Goal: Connect with others: Connect with others

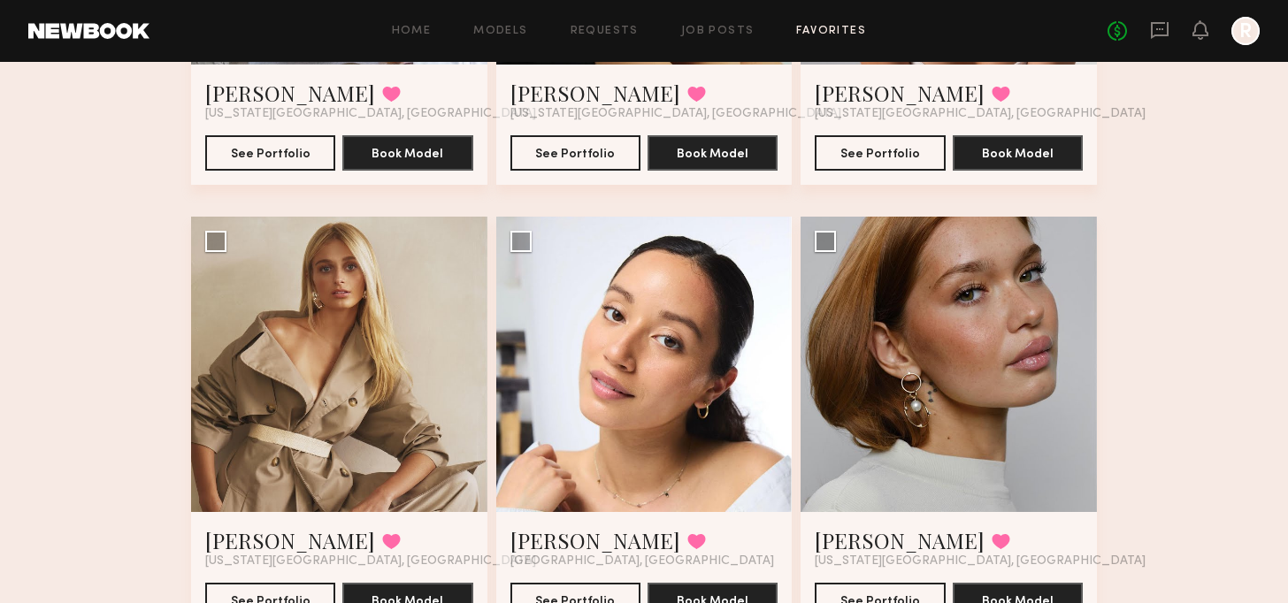
scroll to position [442, 0]
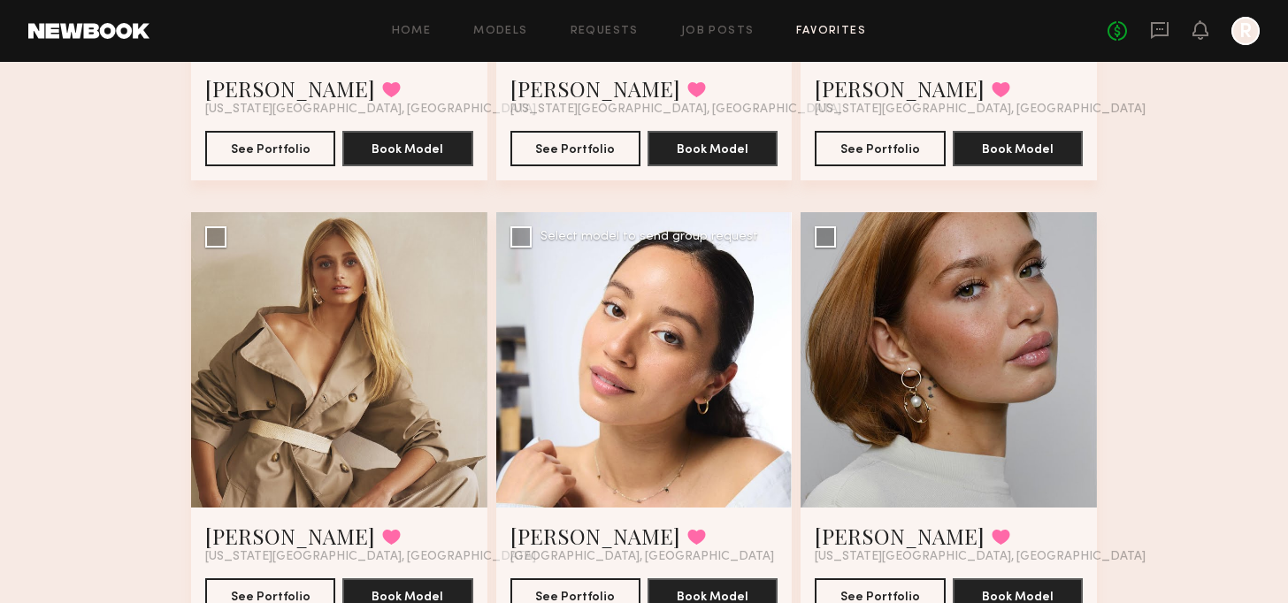
click at [702, 318] on div at bounding box center [644, 360] width 296 height 296
click at [618, 592] on button "See Portfolio" at bounding box center [575, 595] width 130 height 35
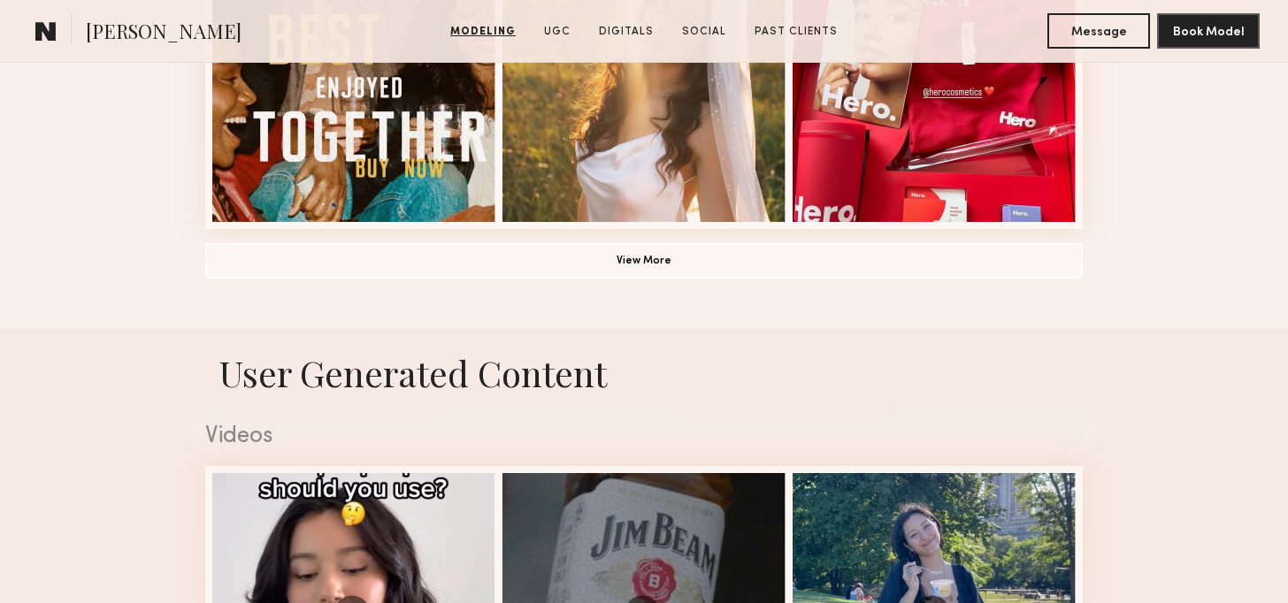
scroll to position [1504, 0]
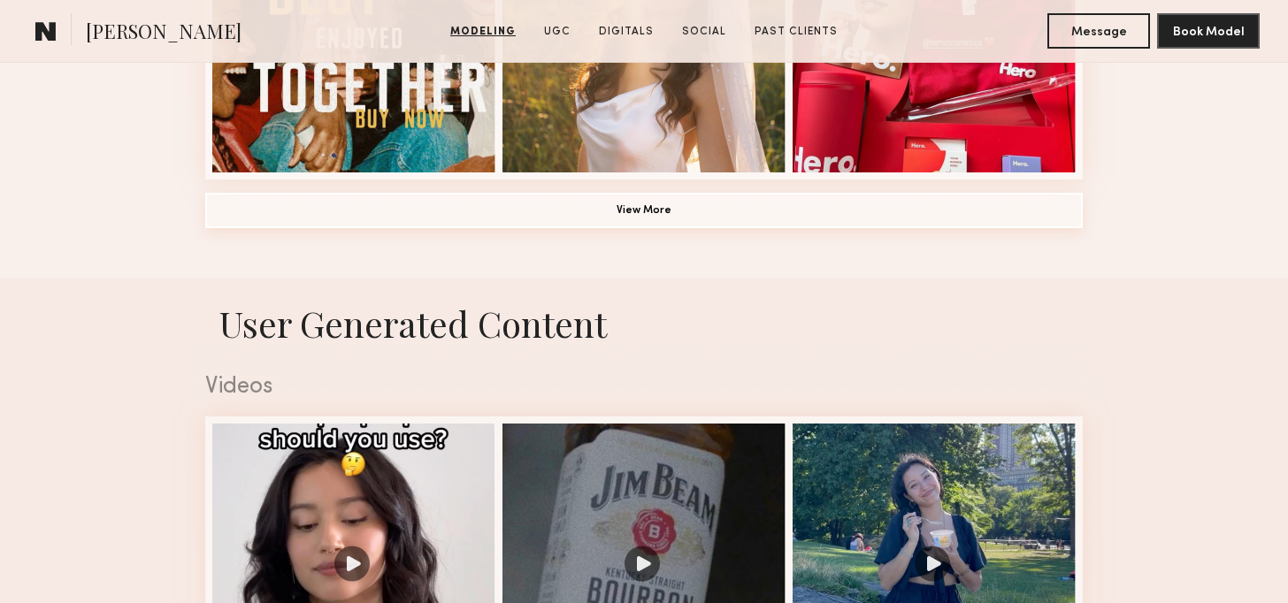
click at [714, 219] on button "View More" at bounding box center [644, 210] width 878 height 35
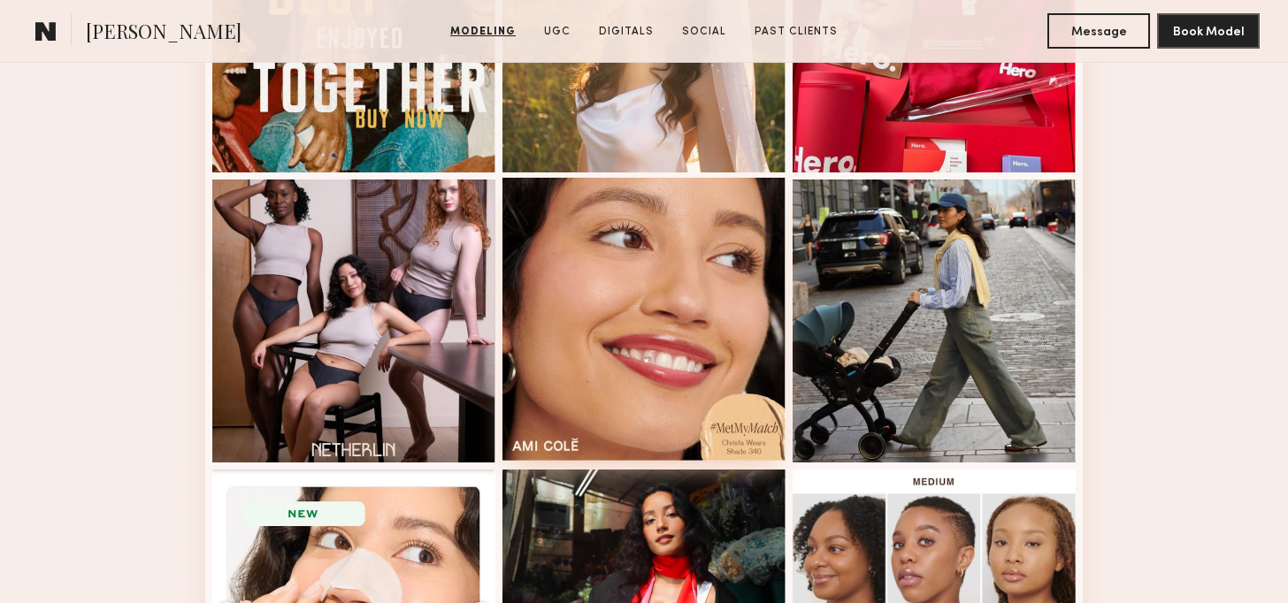
click at [702, 282] on div at bounding box center [644, 319] width 283 height 283
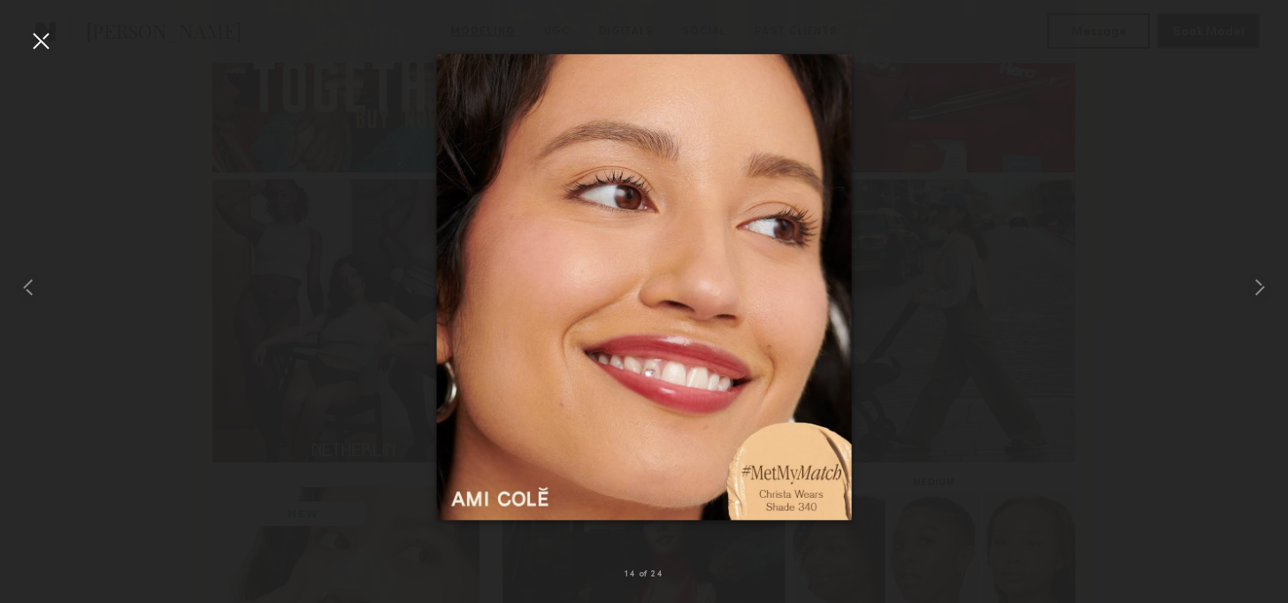
click at [46, 38] on div at bounding box center [41, 41] width 28 height 28
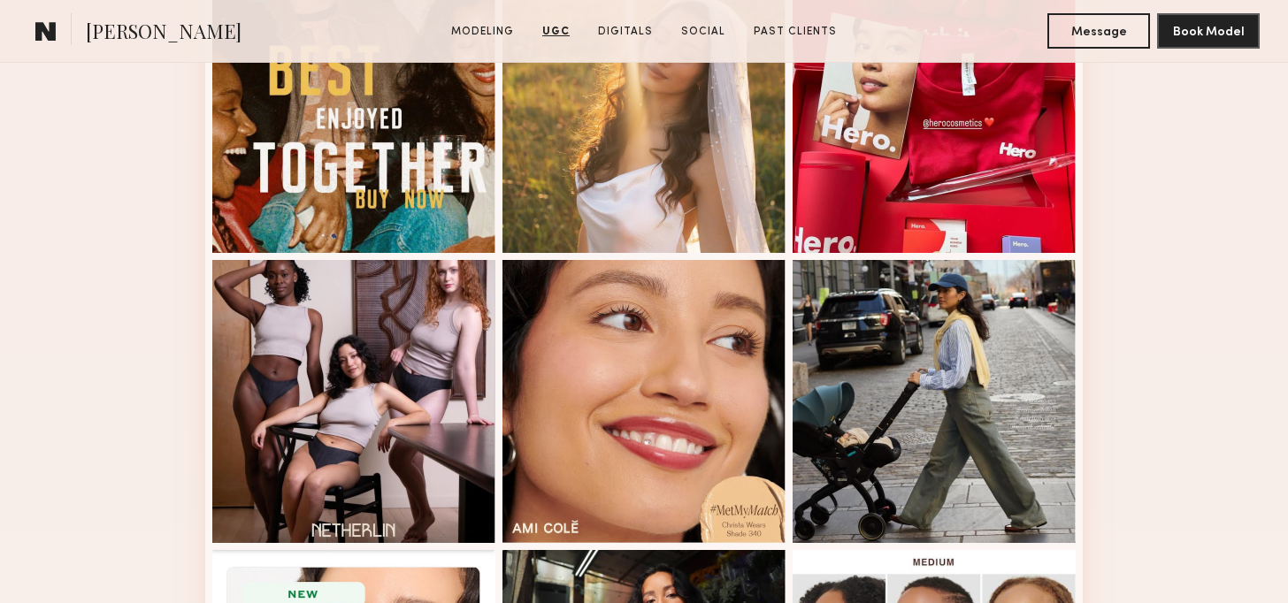
scroll to position [1239, 0]
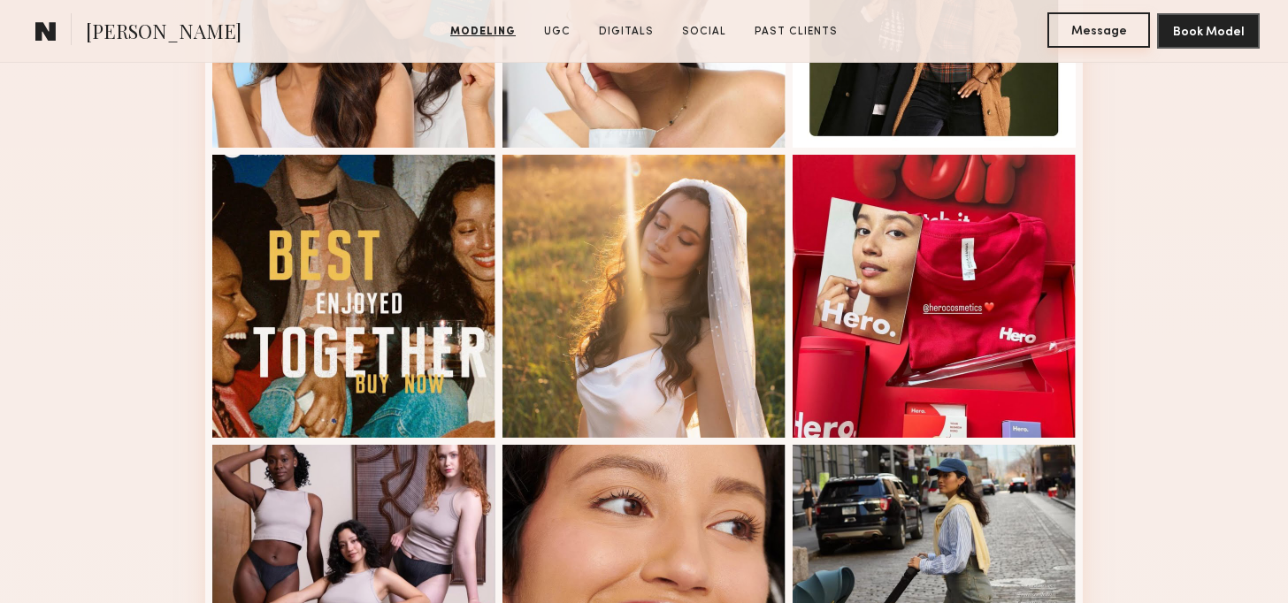
click at [1053, 35] on button "Message" at bounding box center [1098, 29] width 103 height 35
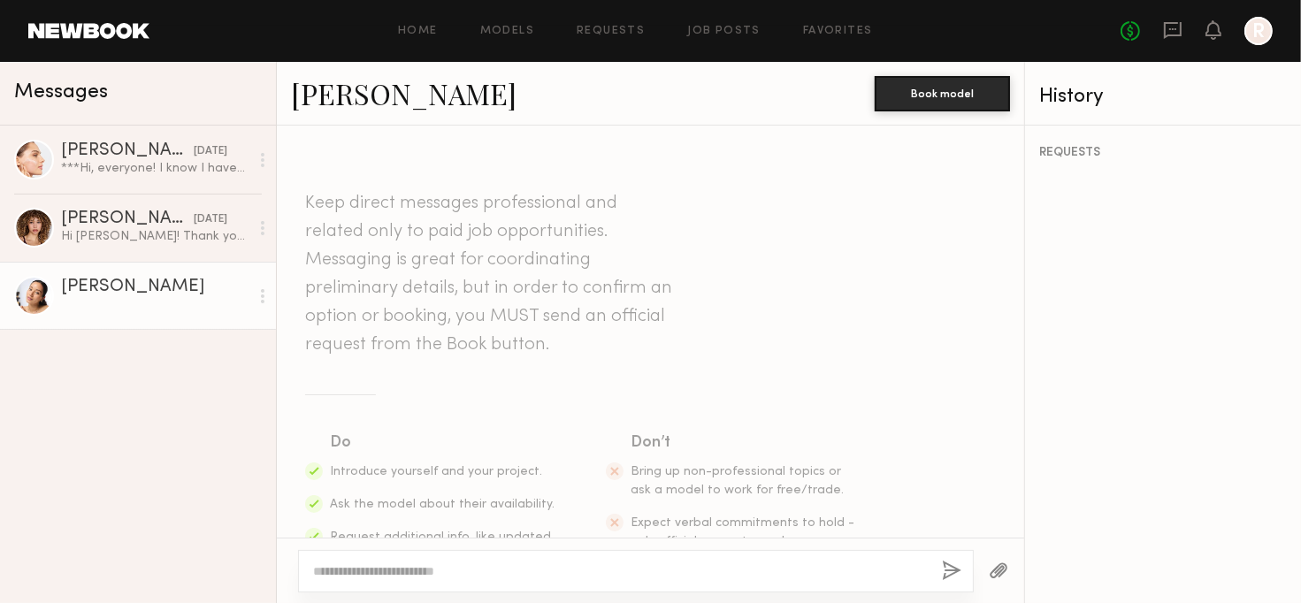
click at [426, 203] on header "Keep direct messages professional and related only to paid job opportunities. M…" at bounding box center [491, 274] width 372 height 170
click at [506, 583] on div at bounding box center [636, 571] width 676 height 42
click at [510, 572] on textarea at bounding box center [620, 572] width 615 height 18
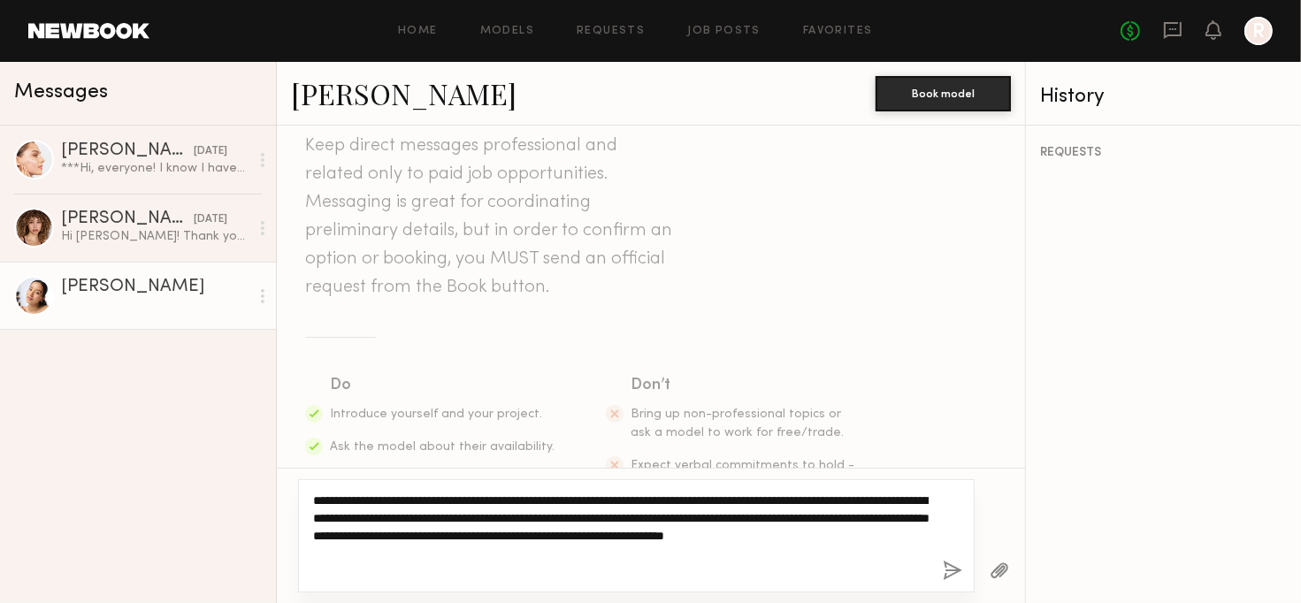
scroll to position [174, 0]
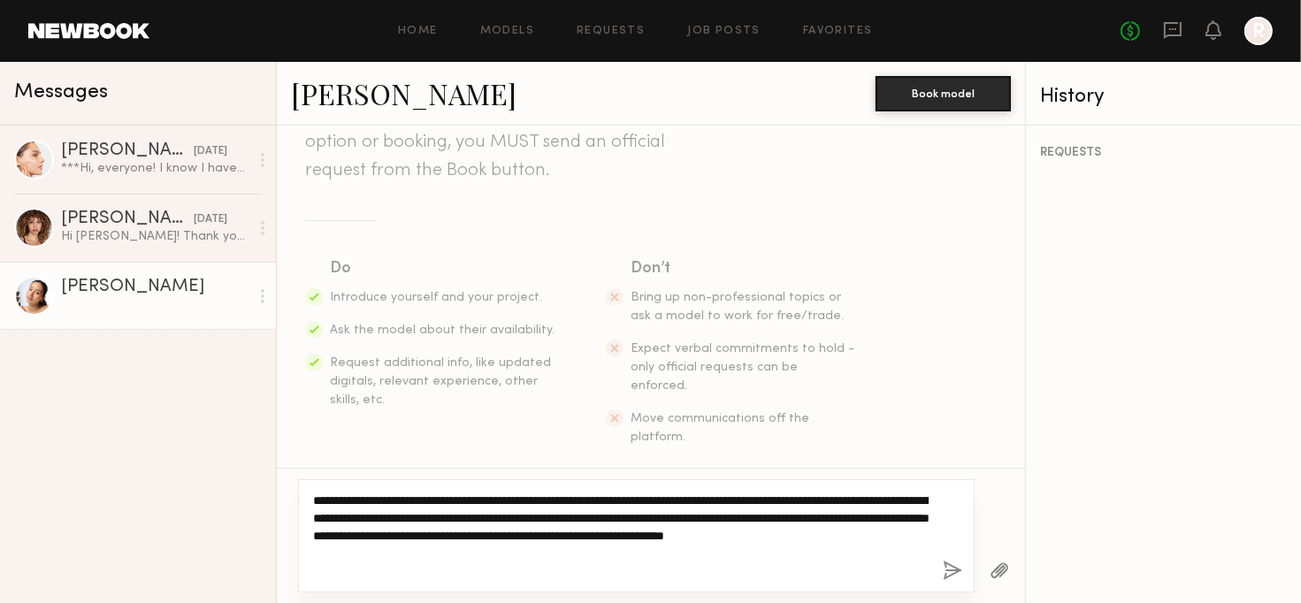
click at [907, 571] on textarea "**********" at bounding box center [621, 536] width 616 height 88
type textarea "**********"
click at [924, 554] on textarea "**********" at bounding box center [621, 536] width 616 height 88
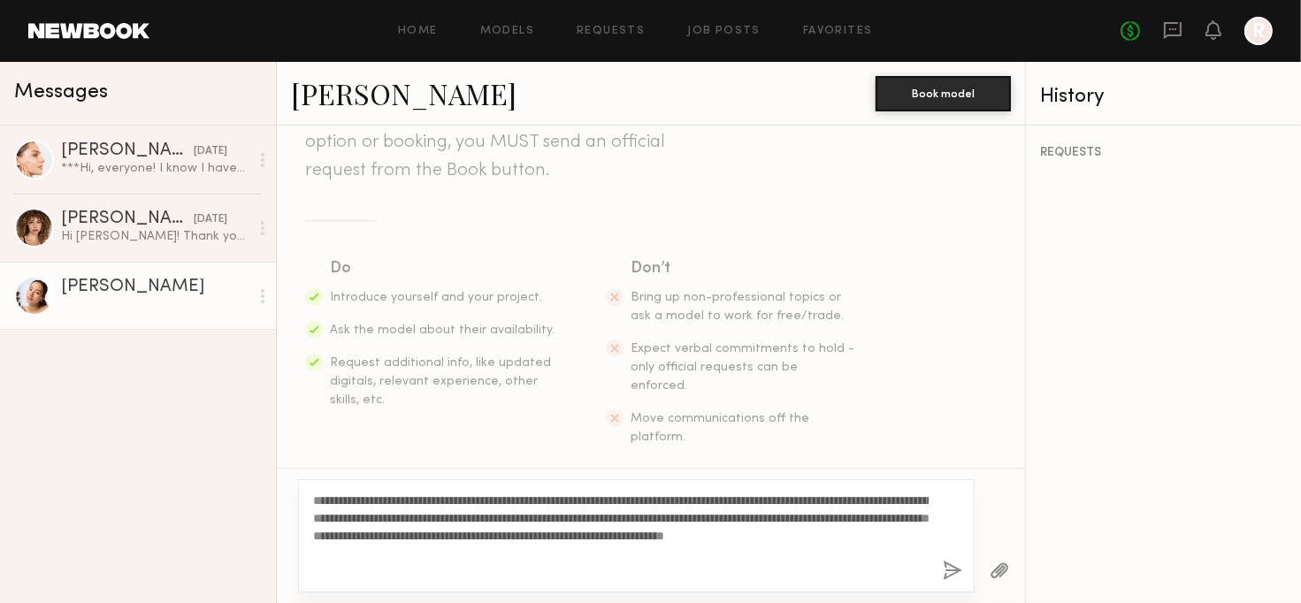
click at [949, 567] on button "button" at bounding box center [952, 572] width 19 height 22
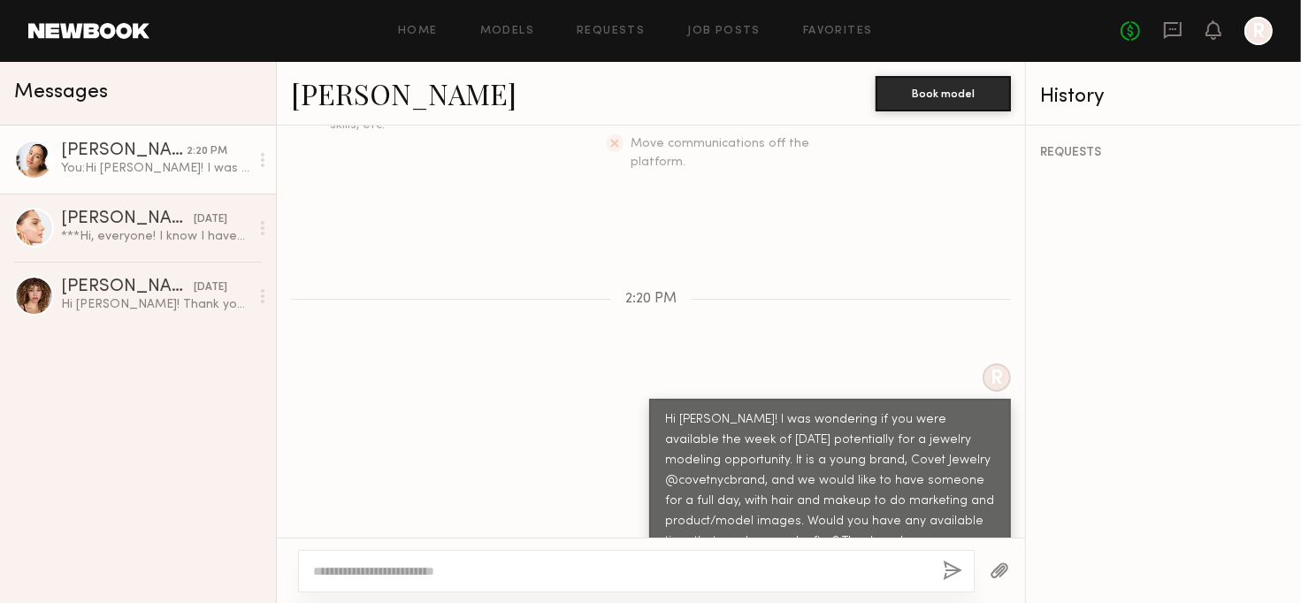
scroll to position [559, 0]
